Goal: Task Accomplishment & Management: Complete application form

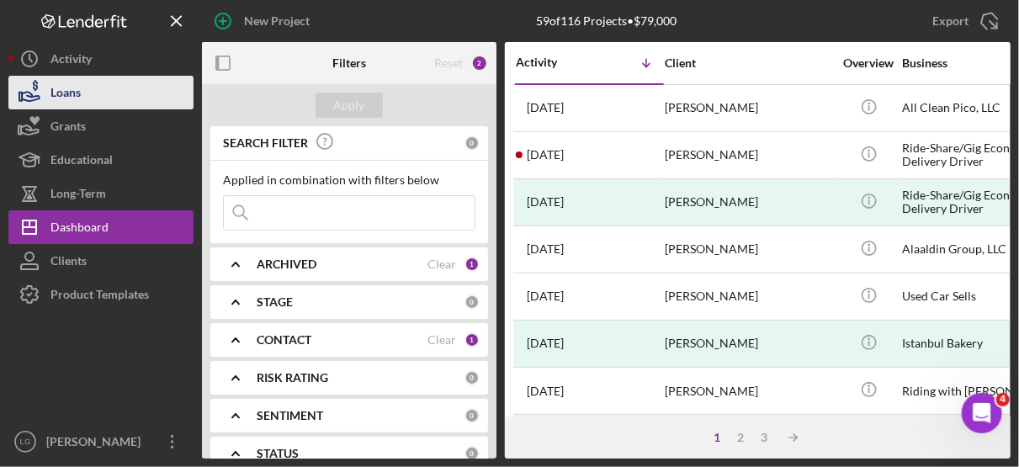
click at [87, 87] on button "Loans" at bounding box center [100, 93] width 185 height 34
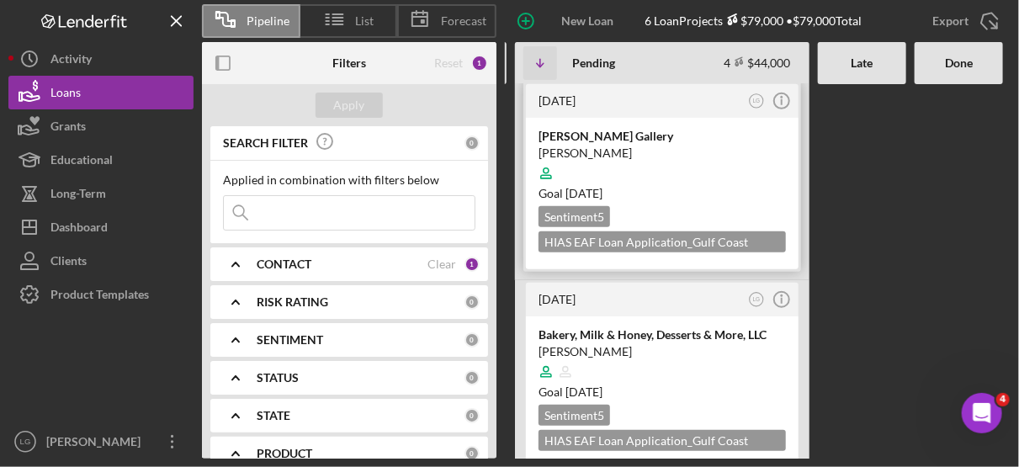
scroll to position [416, 0]
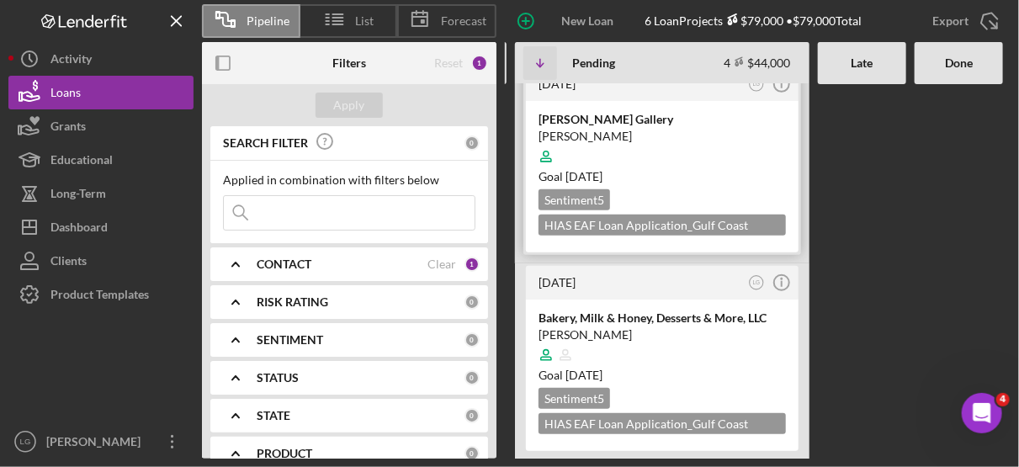
click at [723, 148] on div at bounding box center [661, 157] width 247 height 32
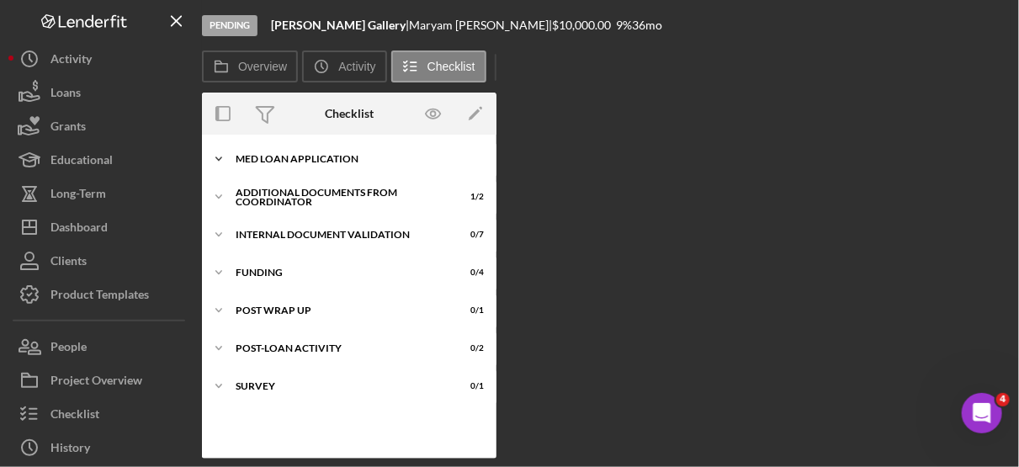
click at [343, 156] on div "MED Loan Application" at bounding box center [356, 159] width 240 height 10
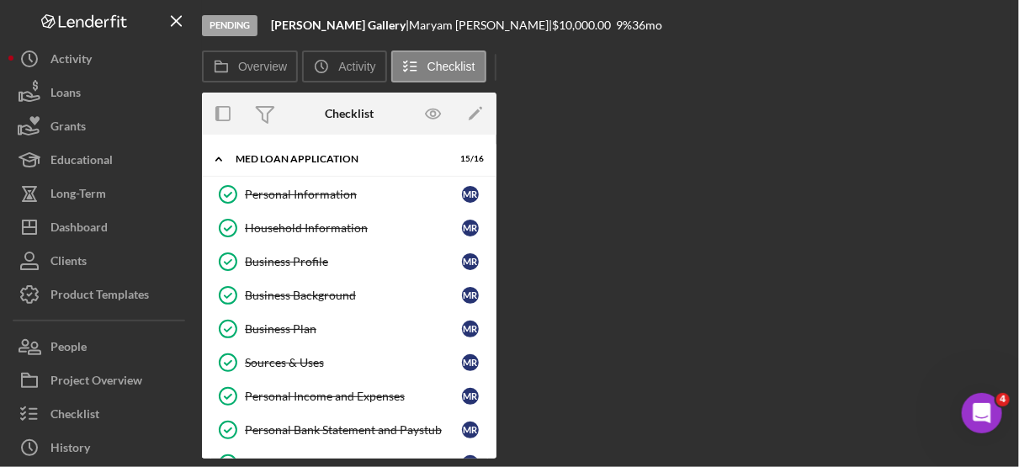
scroll to position [284, 0]
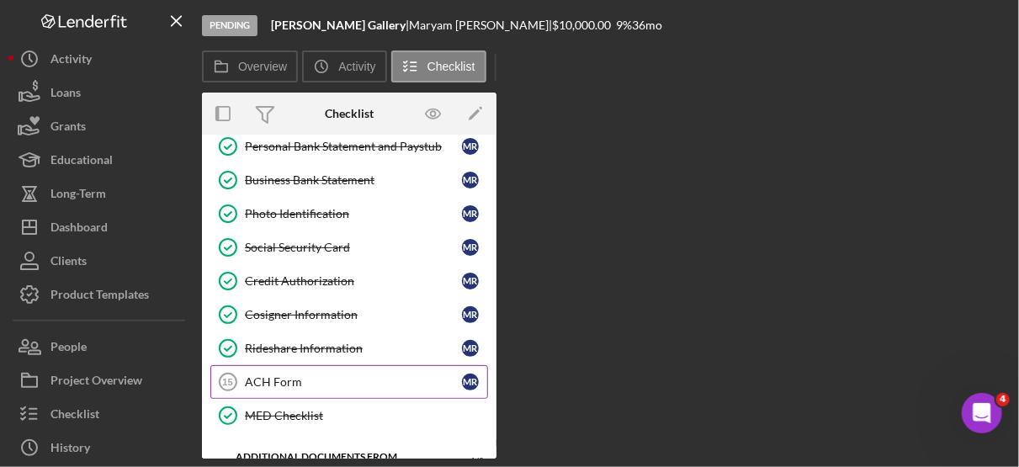
click at [288, 375] on div "ACH Form" at bounding box center [353, 381] width 217 height 13
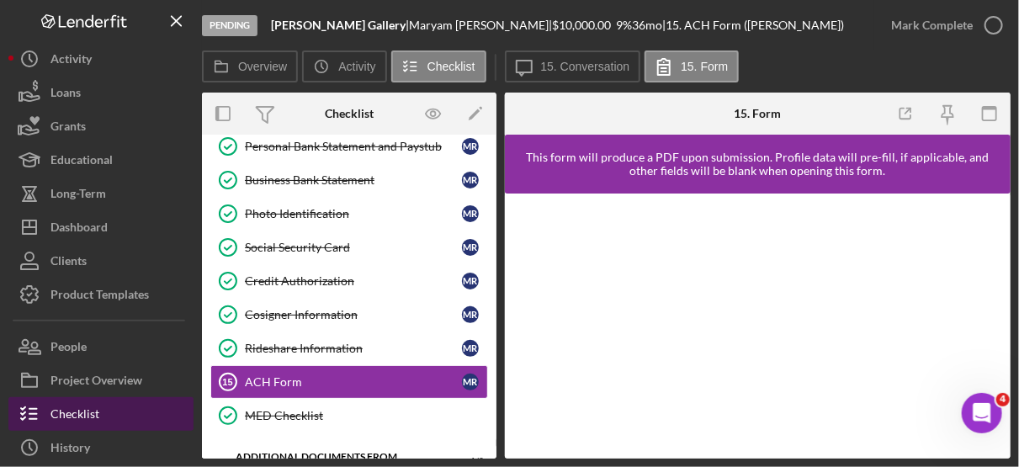
scroll to position [106, 0]
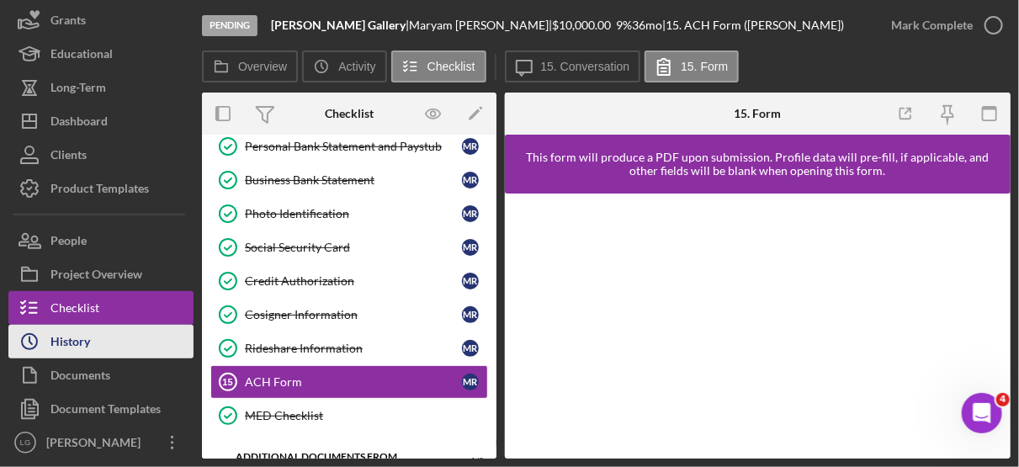
click at [82, 339] on div "History" at bounding box center [70, 344] width 40 height 38
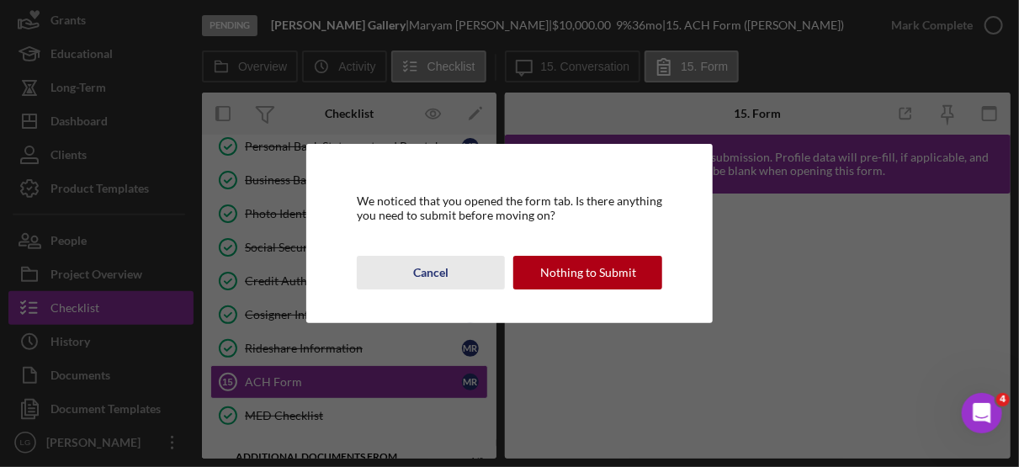
click at [450, 261] on button "Cancel" at bounding box center [431, 273] width 149 height 34
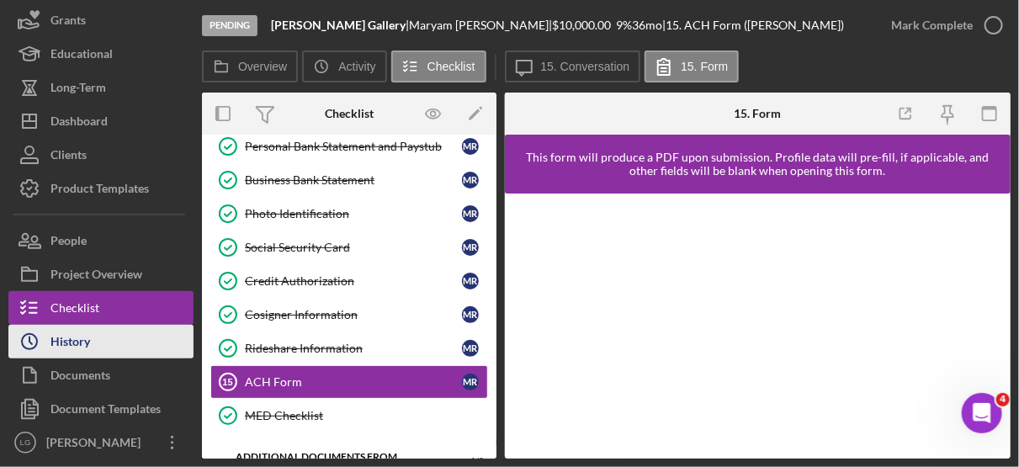
click at [103, 336] on button "Icon/History History" at bounding box center [100, 342] width 185 height 34
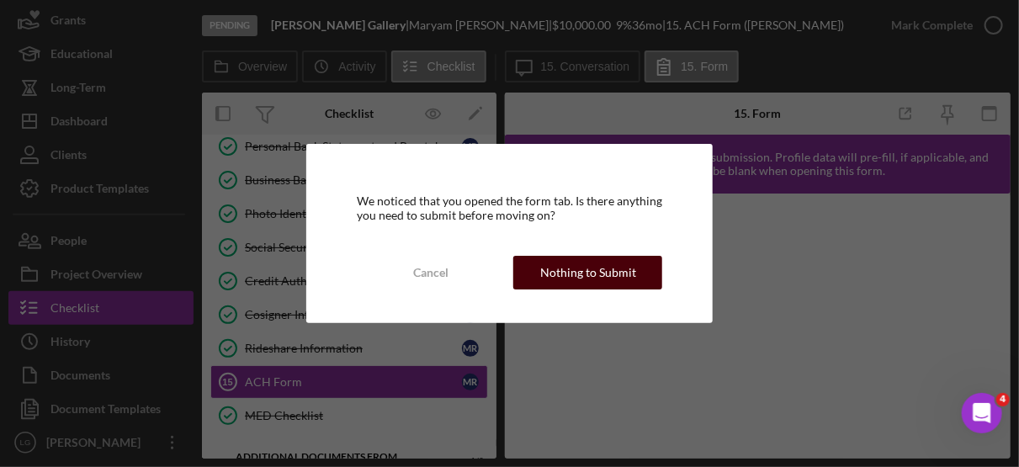
click at [607, 274] on div "Nothing to Submit" at bounding box center [588, 273] width 96 height 34
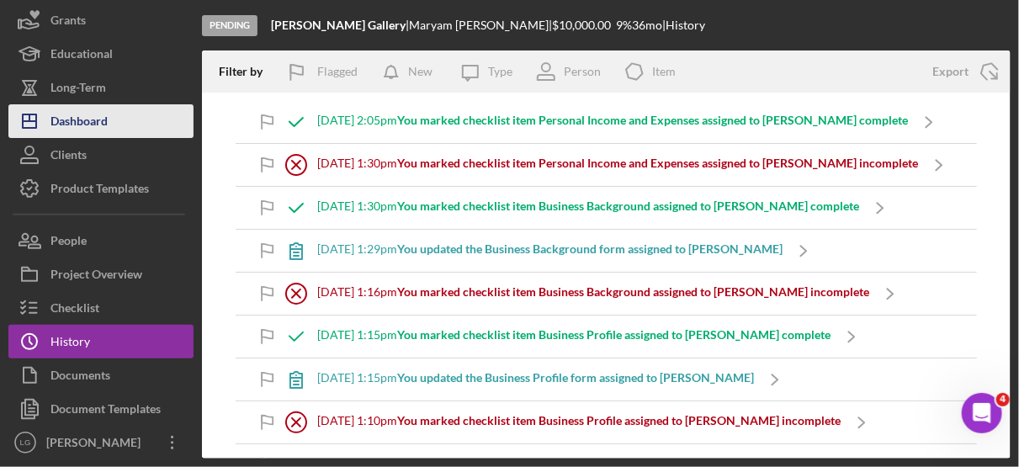
scroll to position [50, 0]
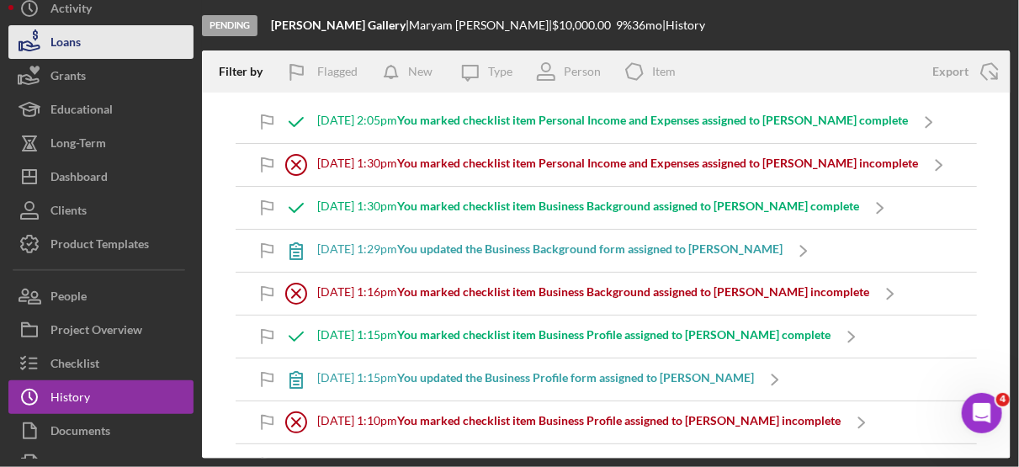
click at [80, 32] on div "Loans" at bounding box center [65, 44] width 30 height 38
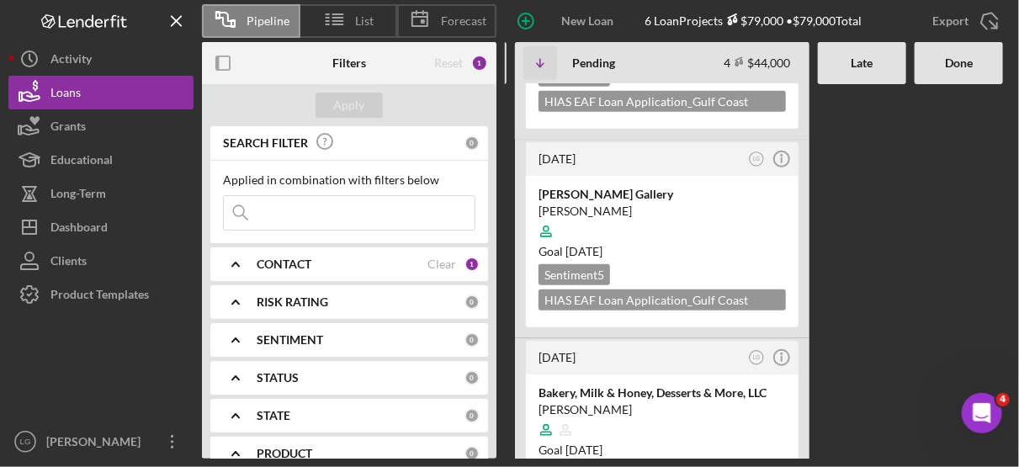
scroll to position [392, 0]
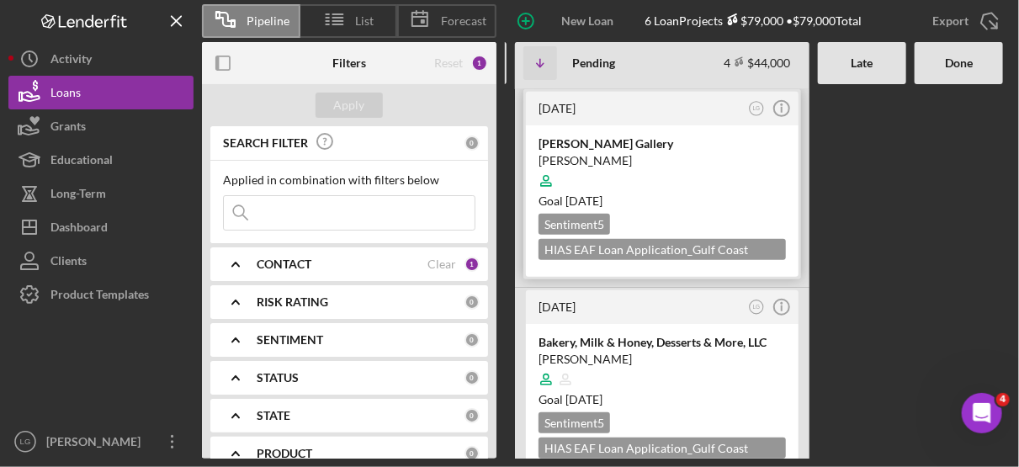
click at [727, 188] on div at bounding box center [661, 181] width 247 height 32
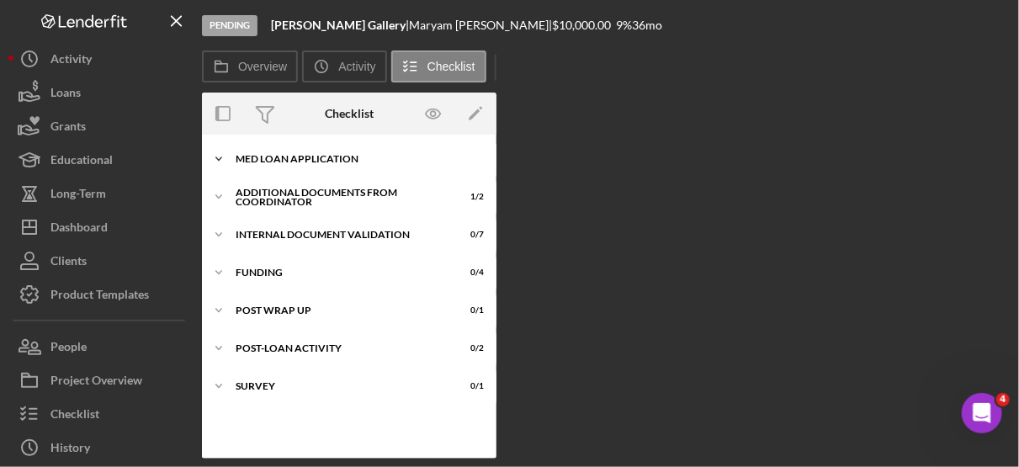
click at [311, 158] on div "MED Loan Application" at bounding box center [356, 159] width 240 height 10
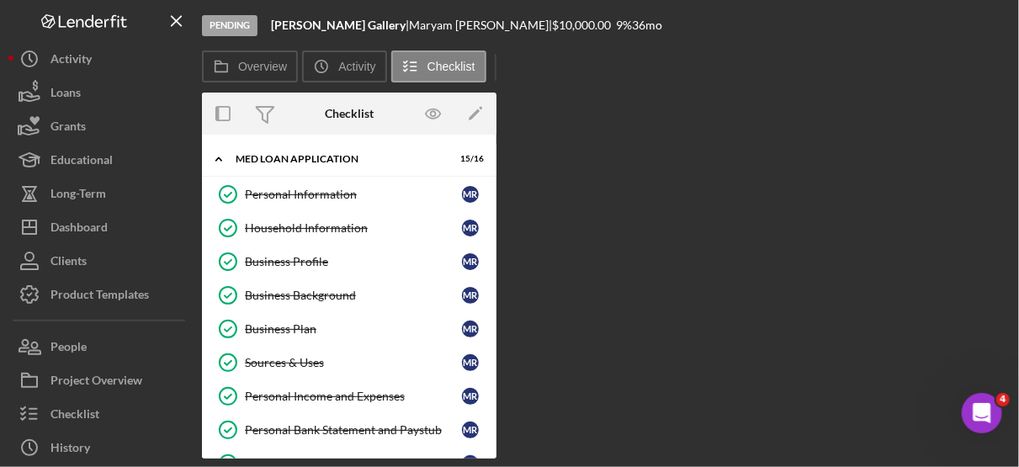
scroll to position [284, 0]
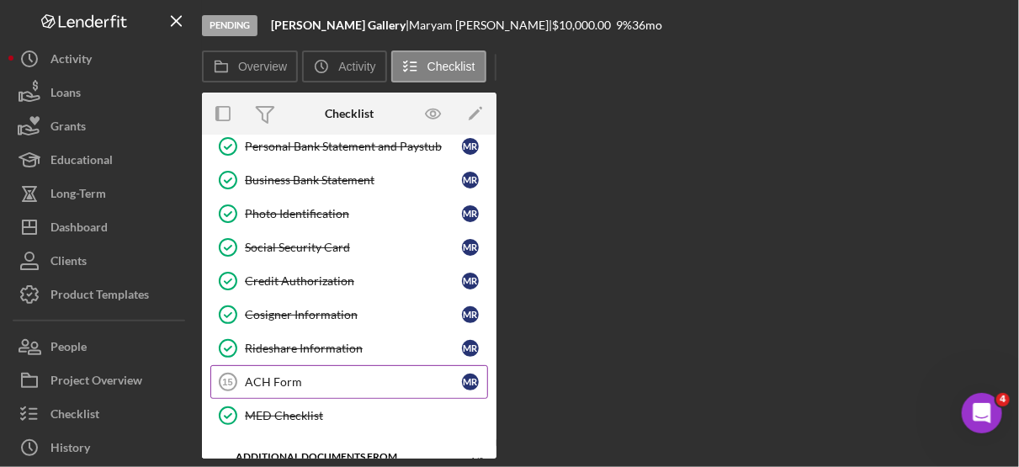
click at [276, 375] on div "ACH Form" at bounding box center [353, 381] width 217 height 13
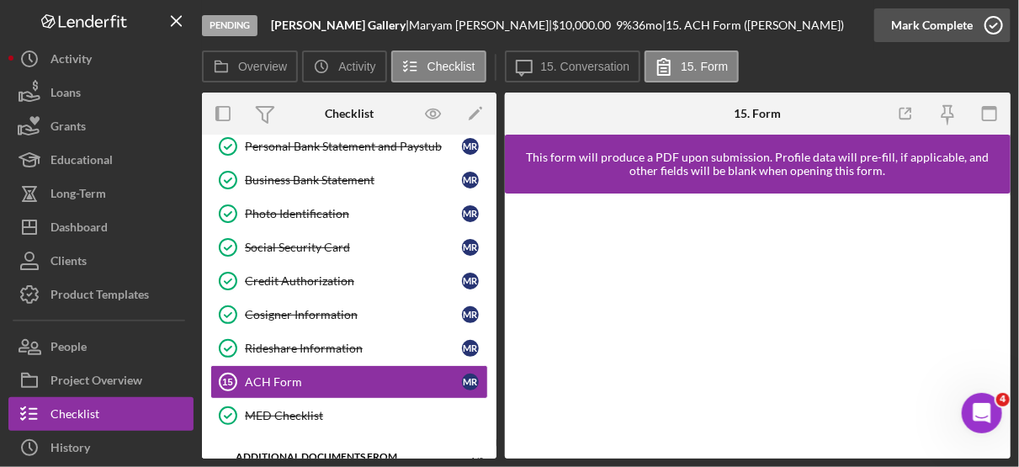
click at [994, 15] on icon "button" at bounding box center [994, 25] width 42 height 42
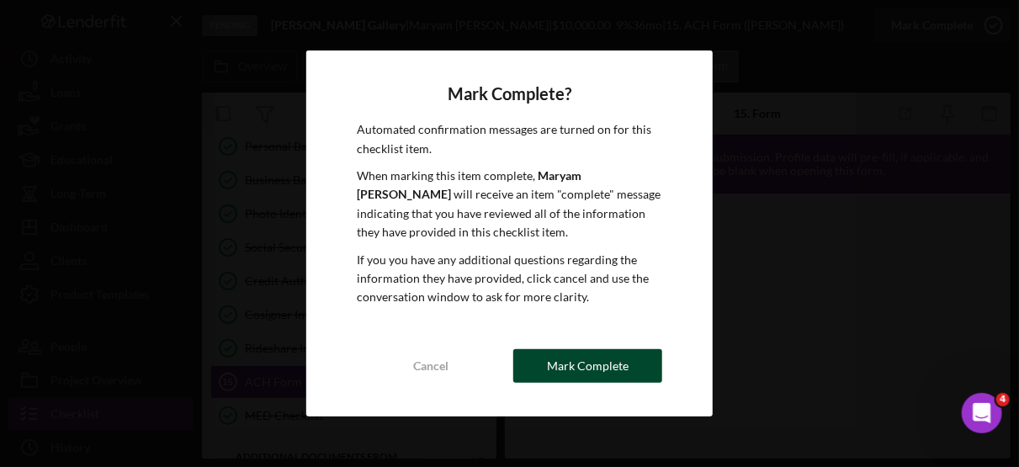
click at [614, 365] on div "Mark Complete" at bounding box center [588, 366] width 82 height 34
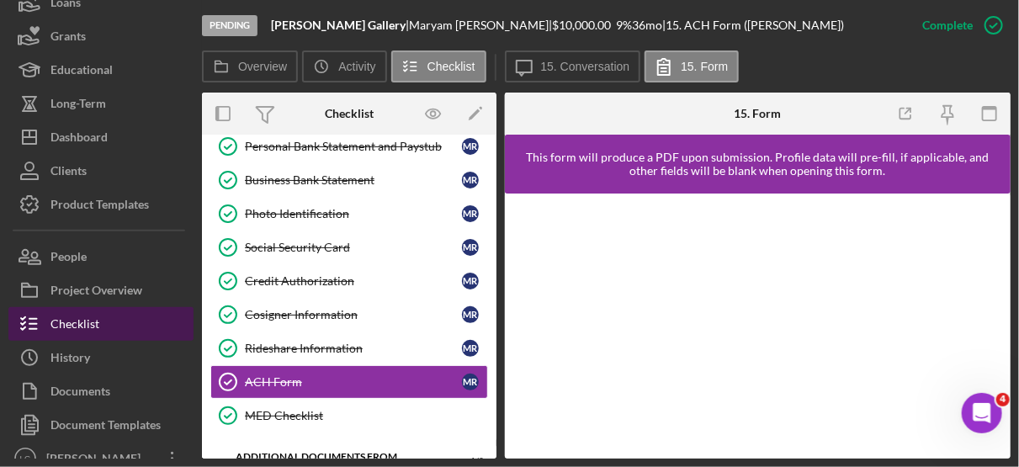
scroll to position [106, 0]
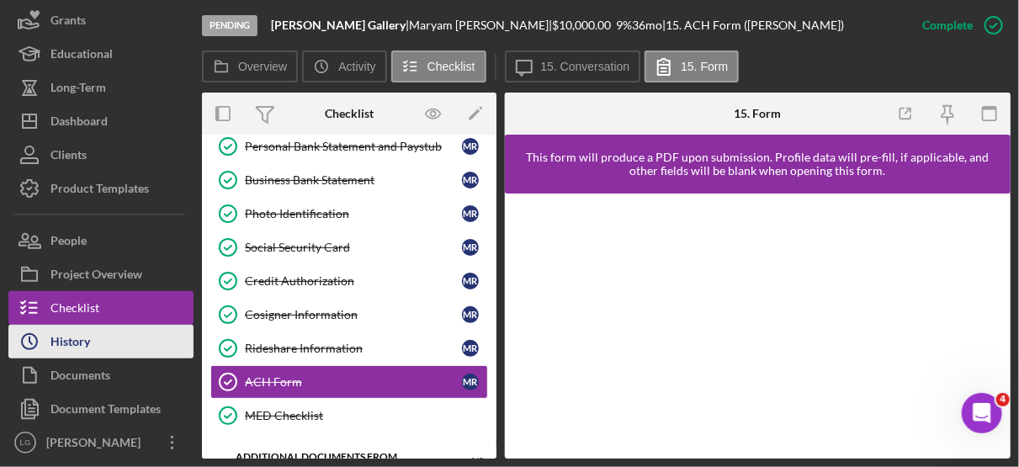
click at [85, 326] on div "History" at bounding box center [70, 344] width 40 height 38
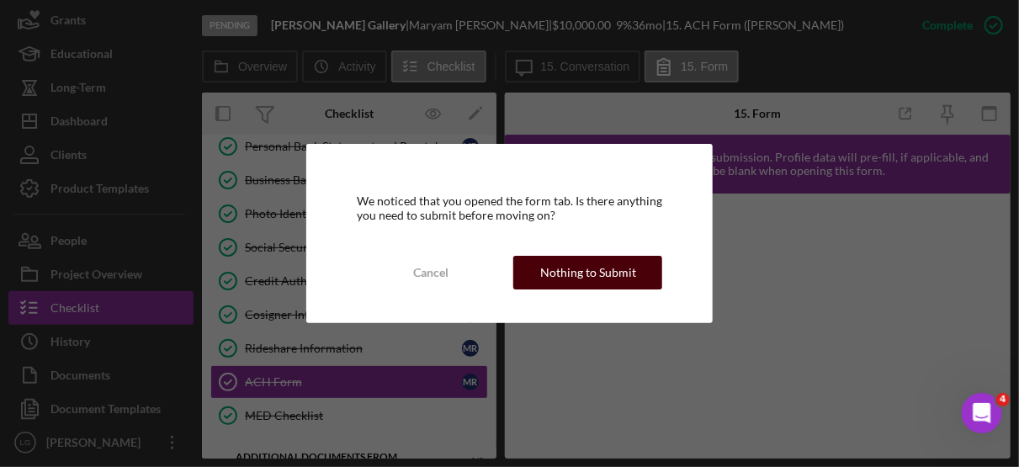
click at [573, 277] on div "Nothing to Submit" at bounding box center [588, 273] width 96 height 34
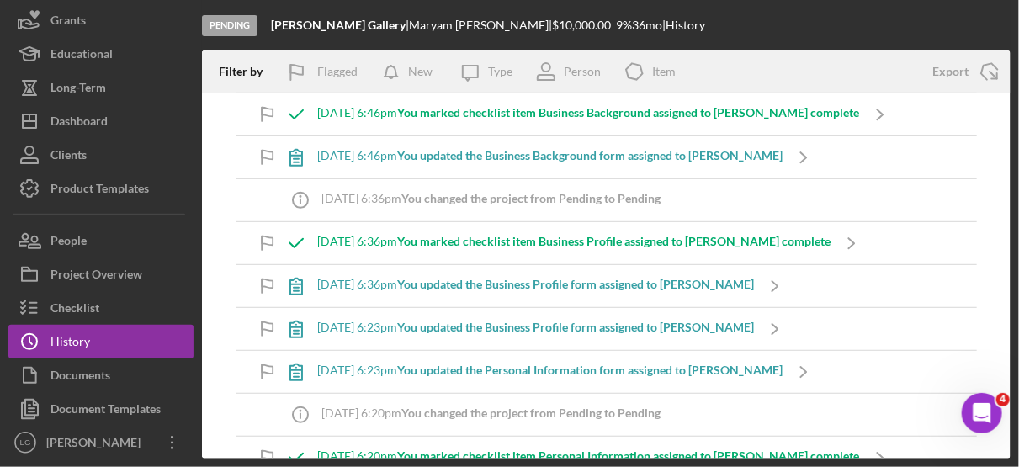
scroll to position [5500, 0]
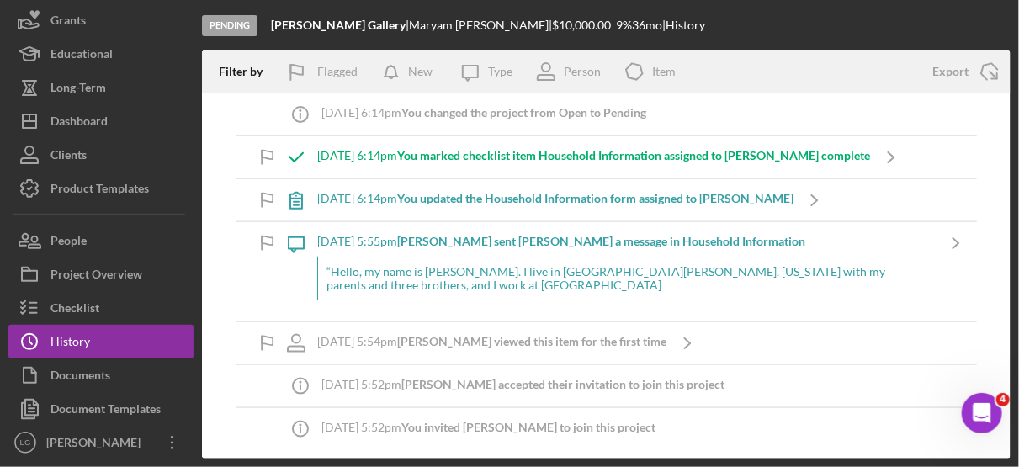
click at [993, 199] on div "[DATE] 8:00pm You marked checklist item ACH Form assigned to [PERSON_NAME] comp…" at bounding box center [606, 276] width 809 height 366
click at [949, 243] on icon "Icon/Navigate" at bounding box center [956, 243] width 42 height 42
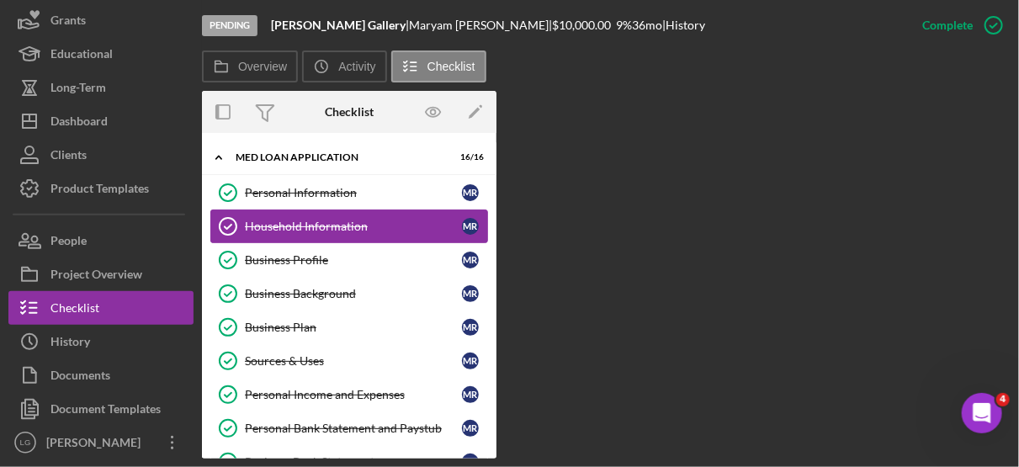
click at [390, 226] on div "Household Information" at bounding box center [353, 226] width 217 height 13
click at [369, 224] on div "Household Information" at bounding box center [353, 226] width 217 height 13
click at [466, 220] on div "M R" at bounding box center [470, 226] width 17 height 17
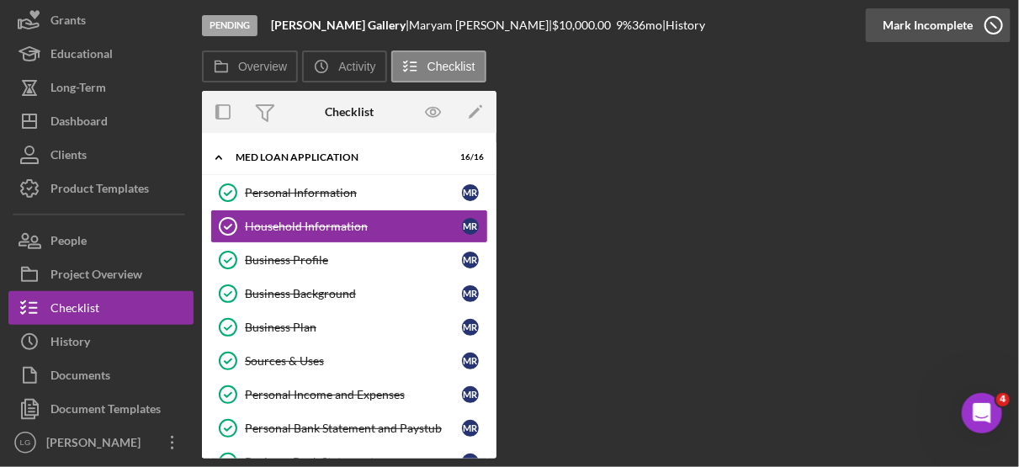
click at [992, 30] on icon "button" at bounding box center [994, 25] width 42 height 42
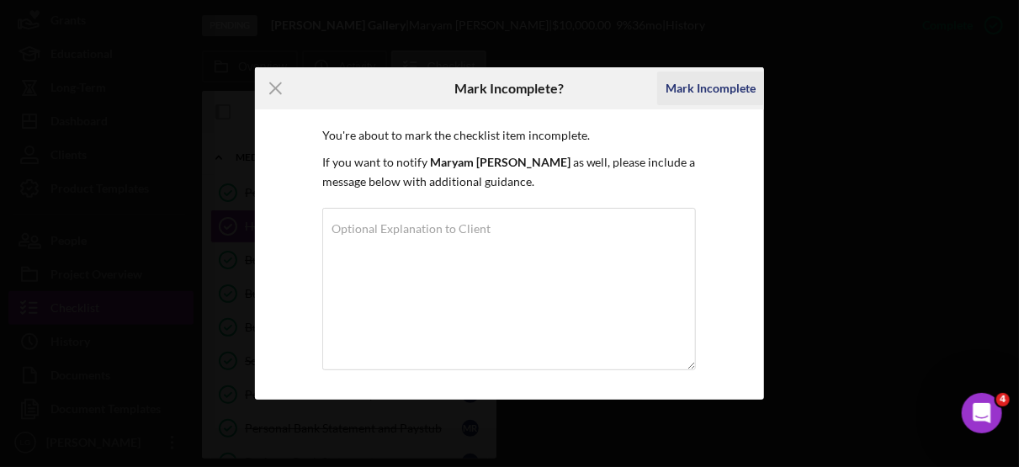
click at [731, 83] on div "Mark Incomplete" at bounding box center [711, 89] width 90 height 34
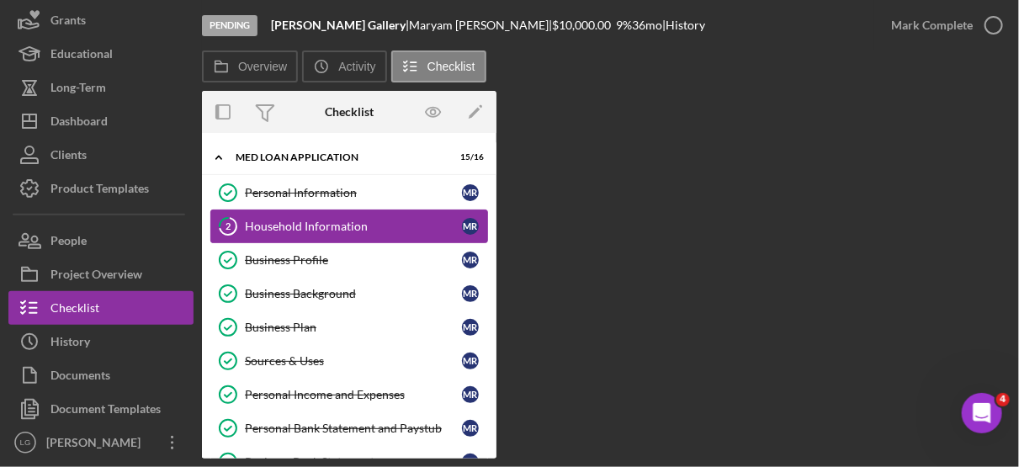
click at [353, 224] on div "Household Information" at bounding box center [353, 226] width 217 height 13
click at [345, 221] on div "Household Information" at bounding box center [353, 226] width 217 height 13
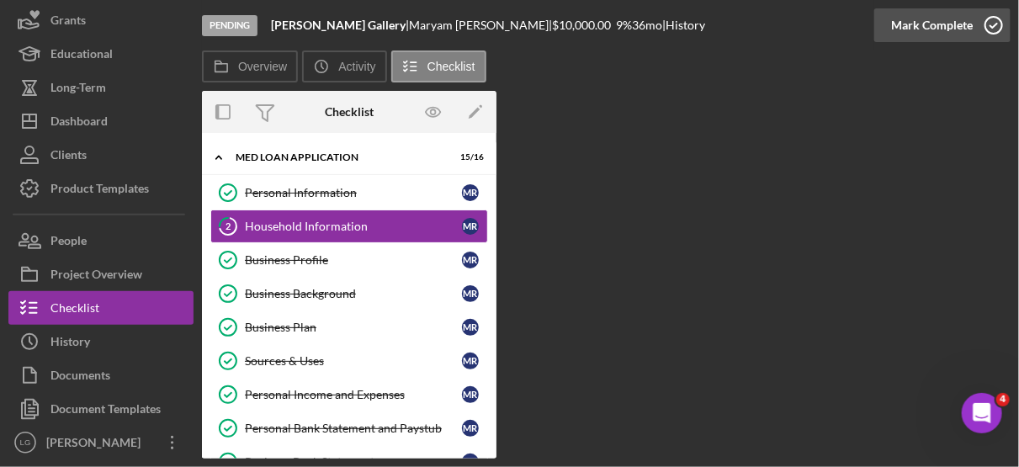
click at [994, 23] on icon "button" at bounding box center [994, 25] width 42 height 42
click at [0, 0] on icon "button" at bounding box center [0, 0] width 0 height 0
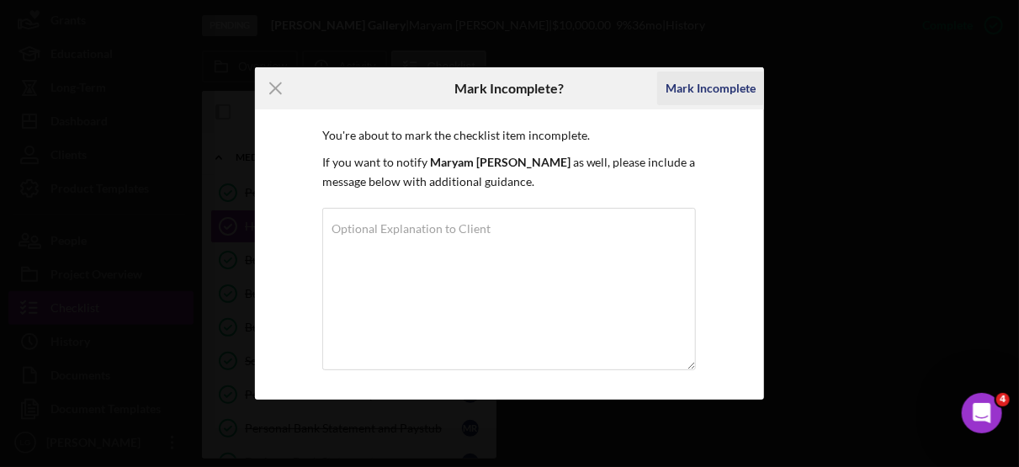
click at [706, 82] on div "Mark Incomplete" at bounding box center [711, 89] width 90 height 34
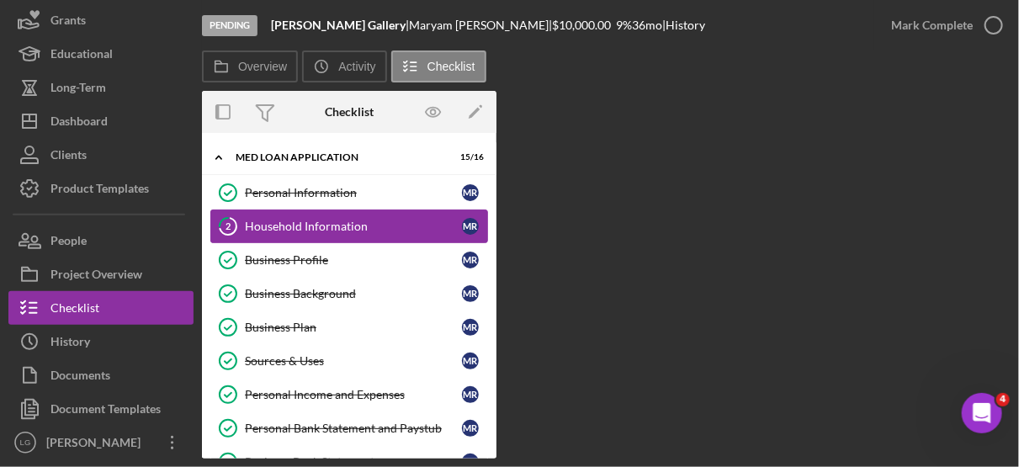
click at [333, 217] on link "2 Household Information M R" at bounding box center [349, 226] width 278 height 34
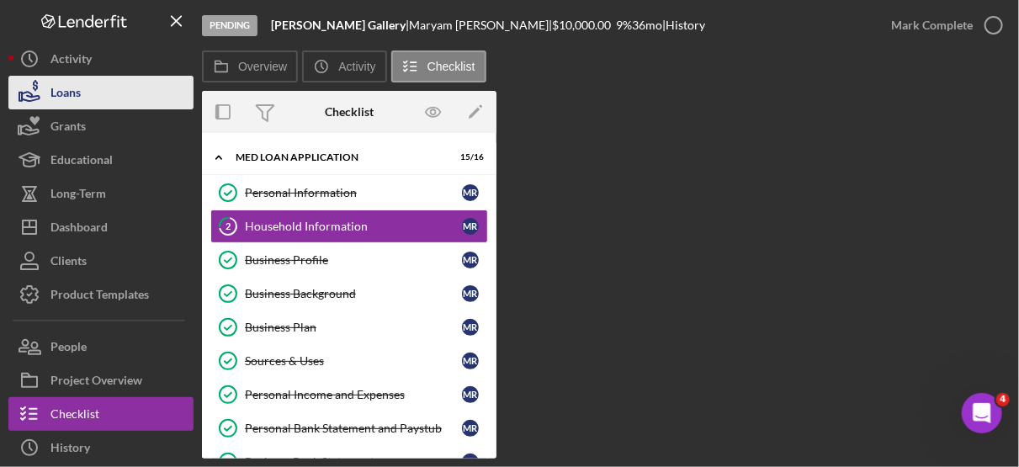
click at [73, 89] on div "Loans" at bounding box center [65, 95] width 30 height 38
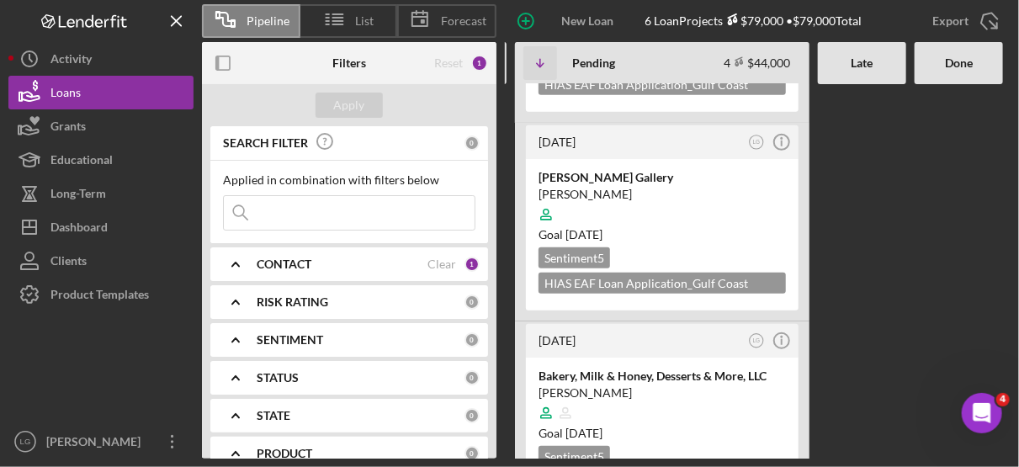
scroll to position [366, 0]
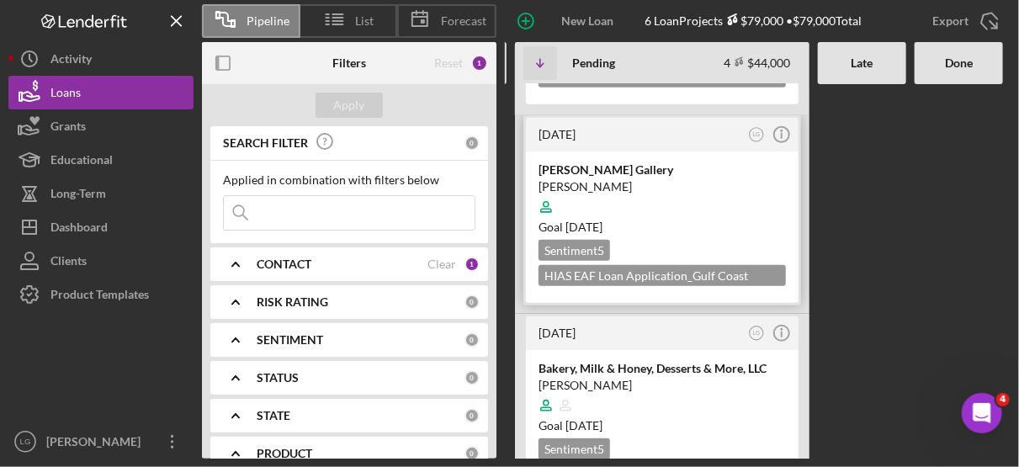
click at [687, 198] on div at bounding box center [661, 207] width 247 height 32
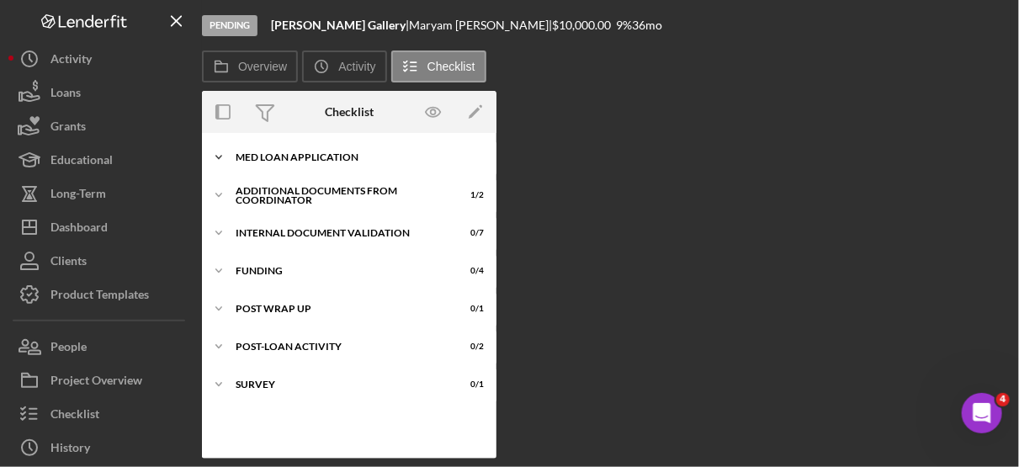
click at [333, 151] on div "Icon/Expander MED Loan Application 15 / 16" at bounding box center [349, 158] width 294 height 34
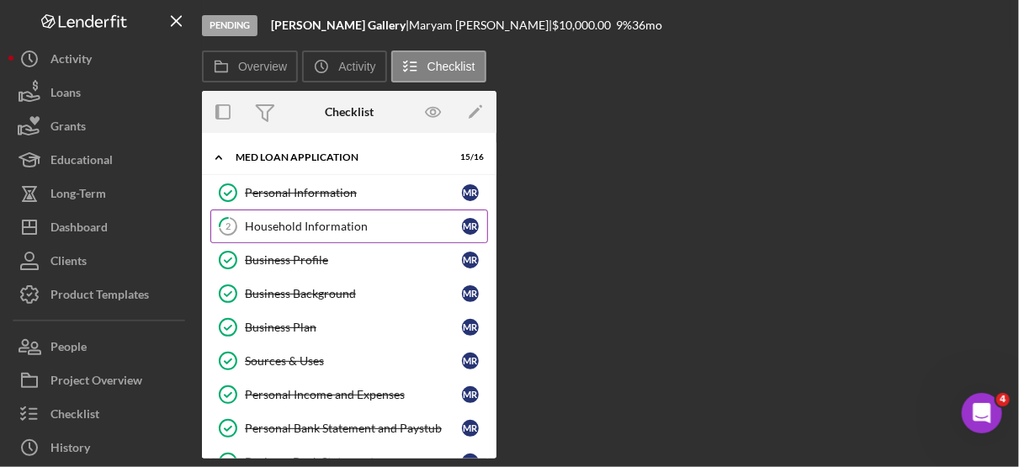
click at [324, 220] on div "Household Information" at bounding box center [353, 226] width 217 height 13
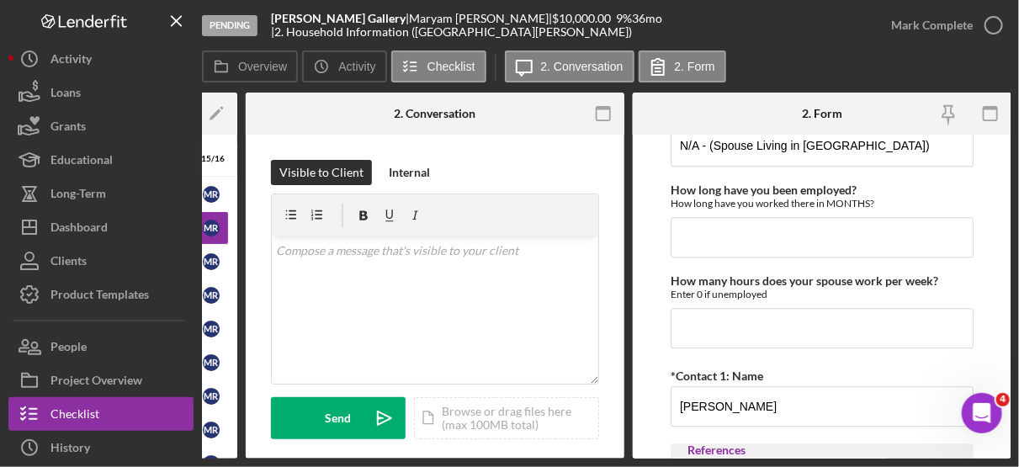
scroll to position [1636, 0]
click at [705, 229] on input "How long have you been employed?" at bounding box center [822, 236] width 303 height 40
click at [713, 322] on input "How many hours does your spouse work per week?" at bounding box center [822, 327] width 303 height 40
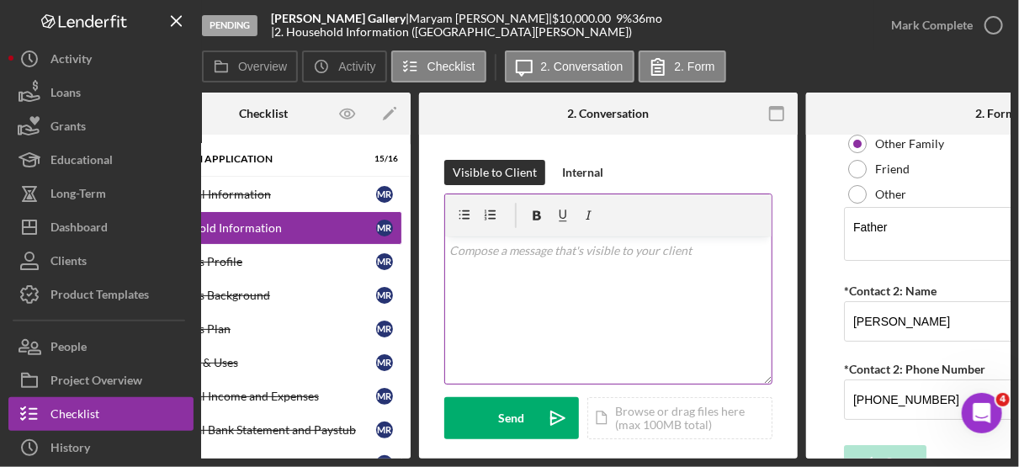
scroll to position [0, 0]
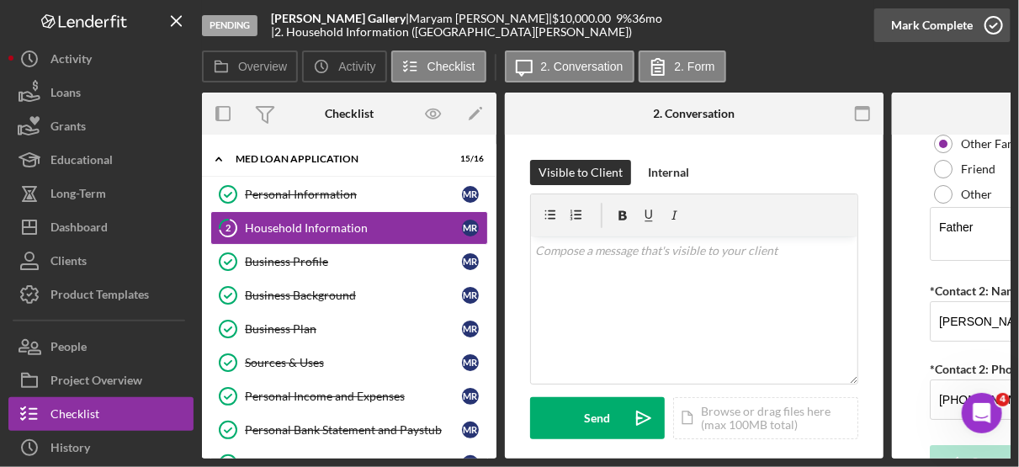
click at [994, 19] on icon "button" at bounding box center [994, 25] width 42 height 42
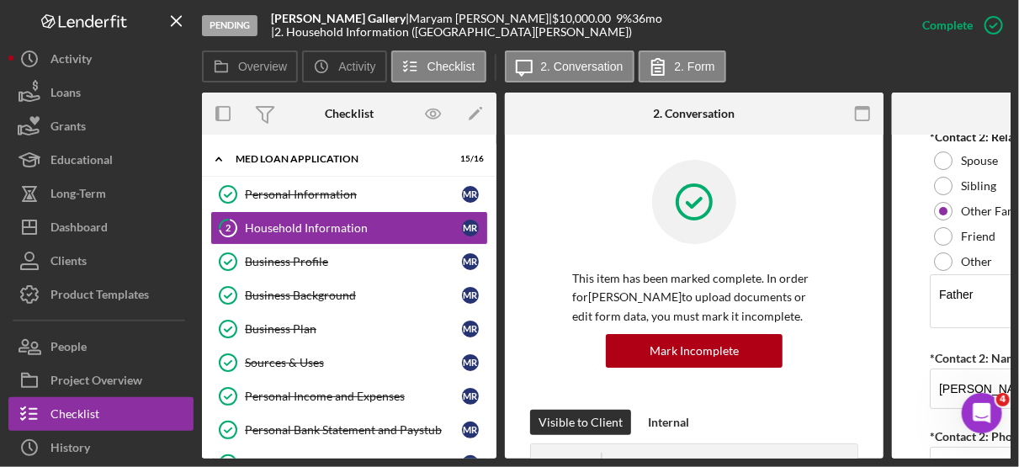
scroll to position [2393, 0]
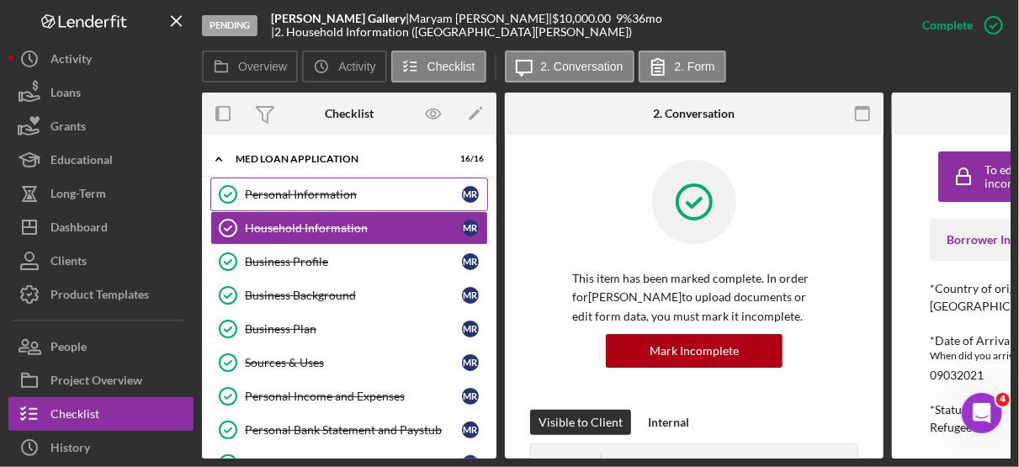
click at [318, 190] on div "Personal Information" at bounding box center [353, 194] width 217 height 13
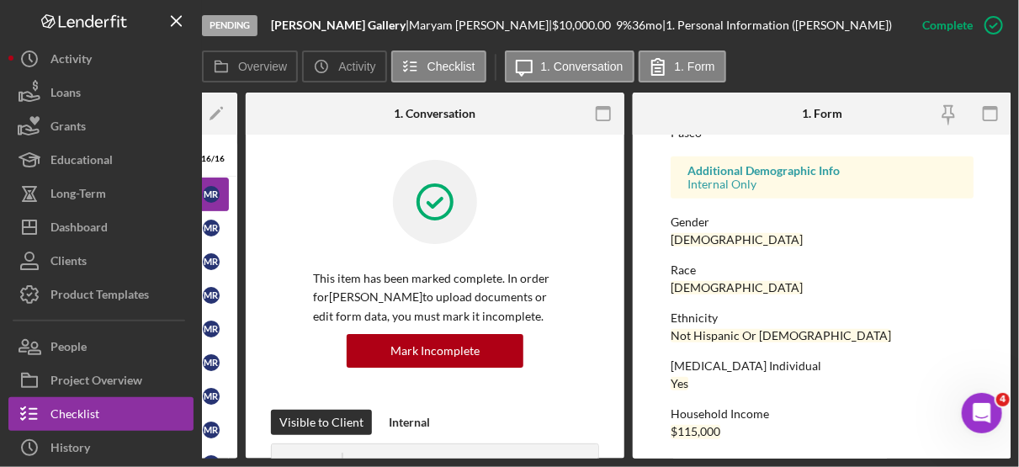
scroll to position [479, 0]
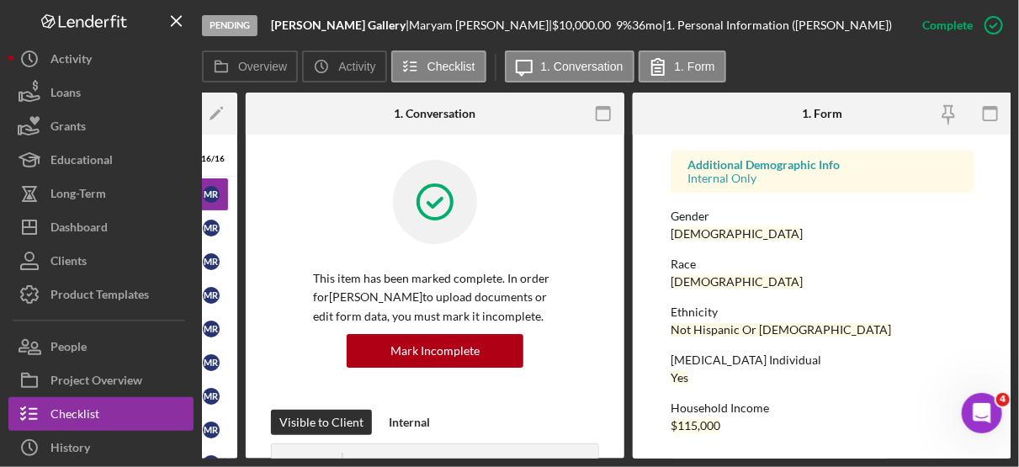
click at [820, 365] on div "[MEDICAL_DATA] Individual Yes" at bounding box center [822, 368] width 303 height 31
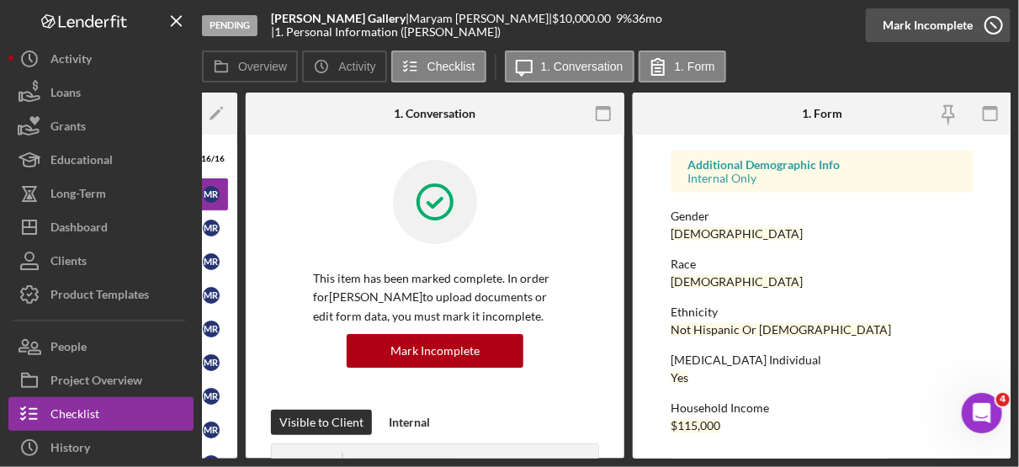
click at [996, 18] on icon "button" at bounding box center [994, 25] width 42 height 42
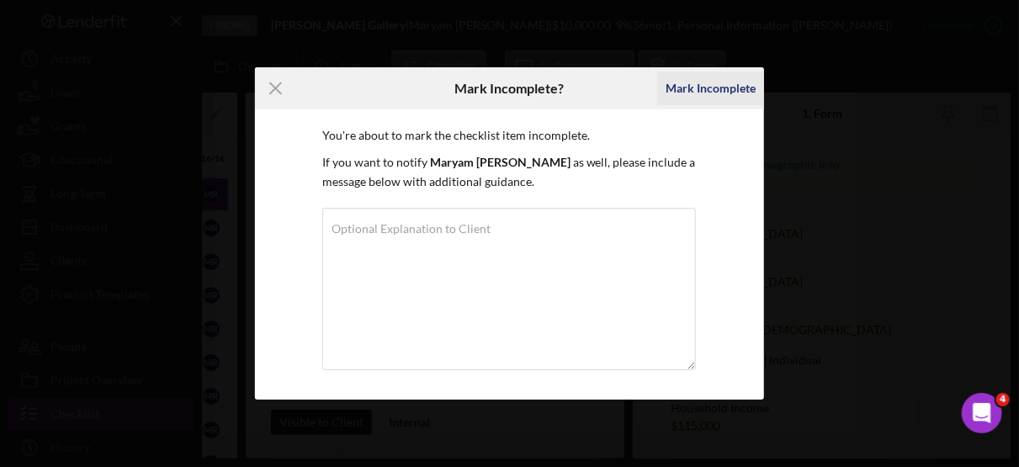
click at [722, 82] on div "Mark Incomplete" at bounding box center [711, 89] width 90 height 34
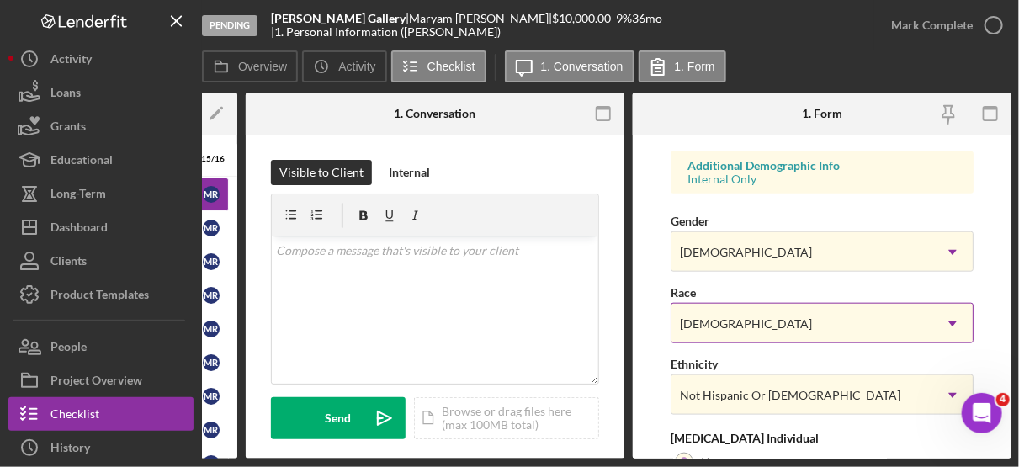
scroll to position [798, 0]
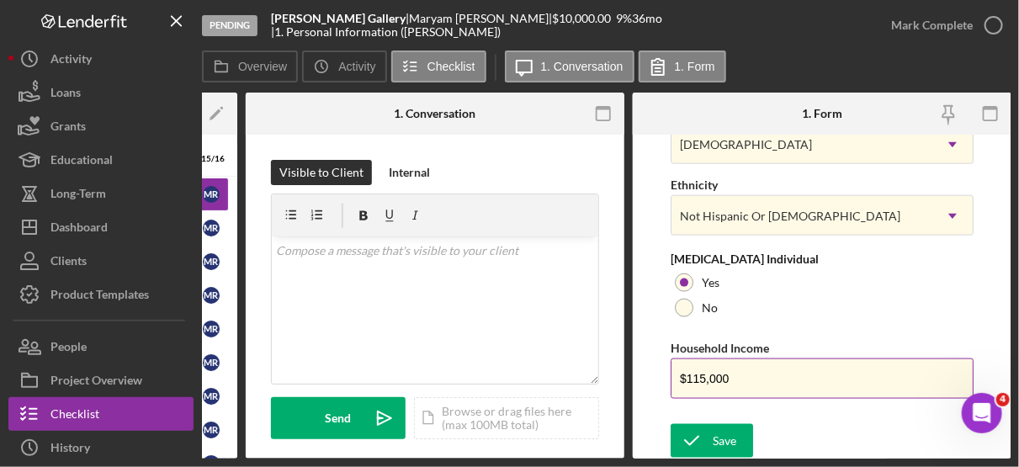
click at [756, 377] on input "$115,000" at bounding box center [822, 378] width 303 height 40
type input "$104,400"
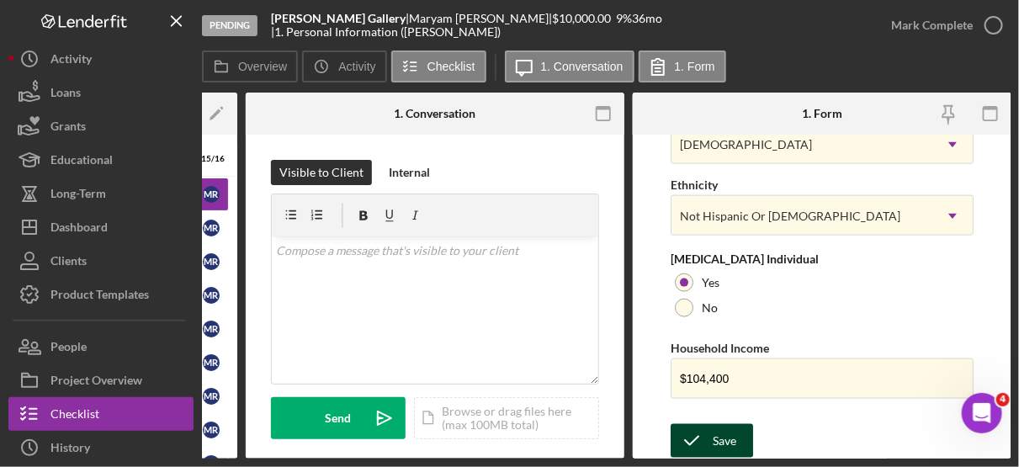
click at [729, 437] on div "Save" at bounding box center [725, 441] width 24 height 34
